Goal: Entertainment & Leisure: Consume media (video, audio)

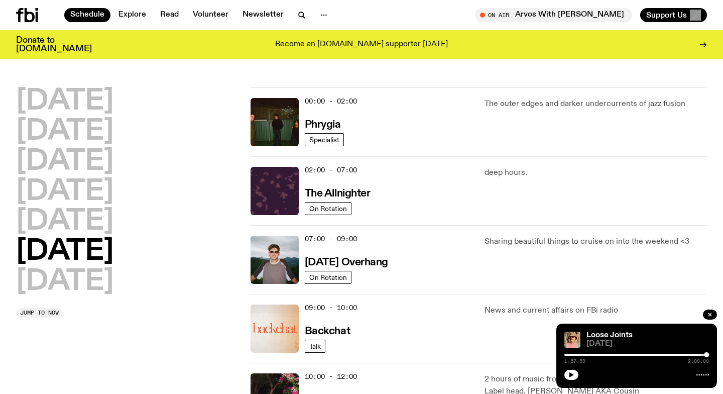
scroll to position [263, 0]
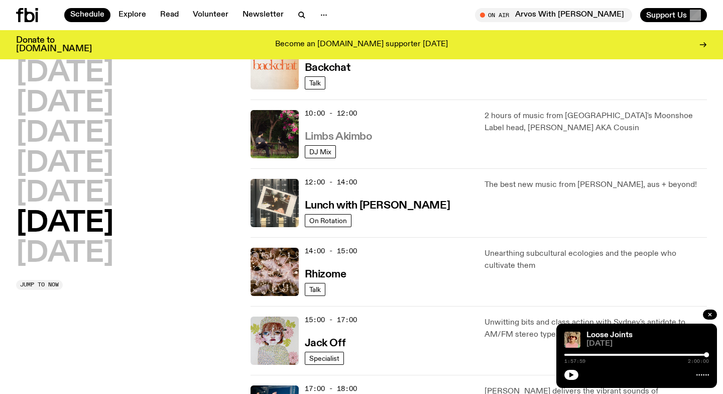
click at [321, 136] on h3 "Limbs Akimbo" at bounding box center [339, 137] width 68 height 11
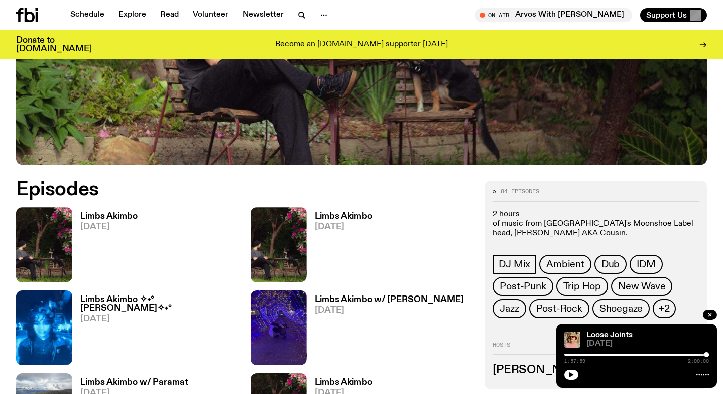
scroll to position [378, 0]
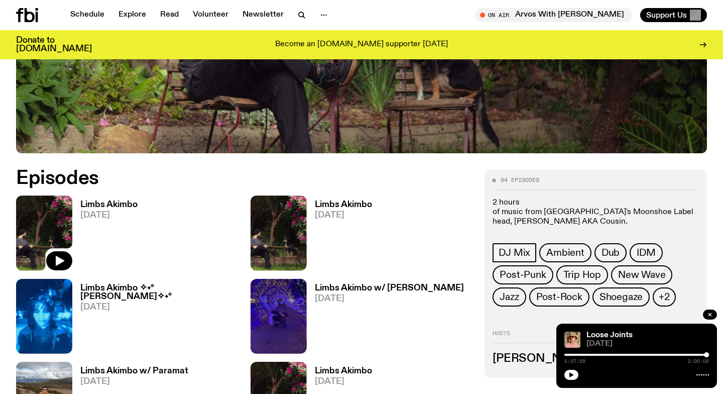
click at [35, 237] on img at bounding box center [44, 232] width 56 height 75
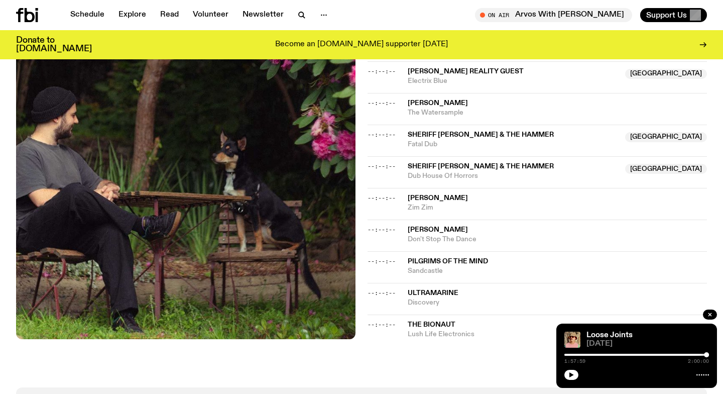
scroll to position [754, 0]
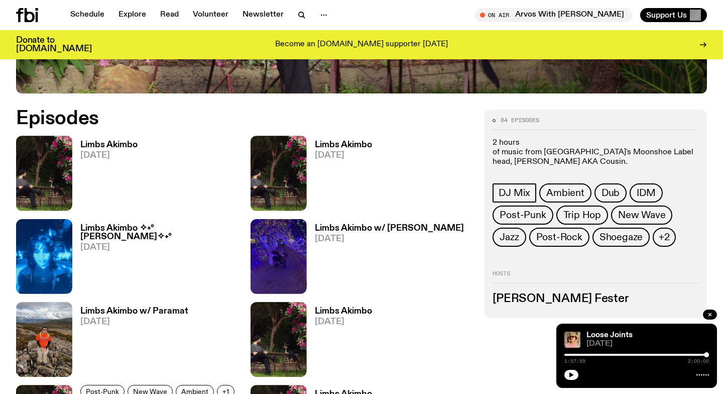
scroll to position [445, 0]
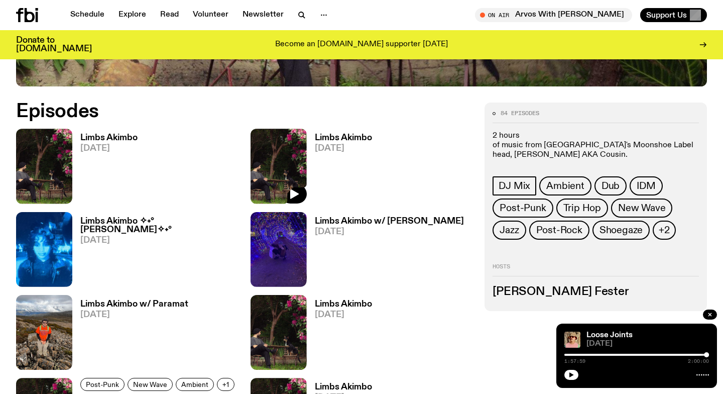
click at [289, 149] on img at bounding box center [279, 166] width 56 height 75
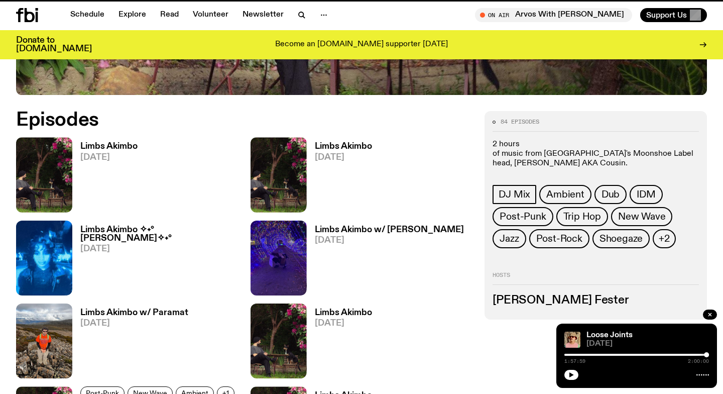
scroll to position [437, 0]
